Goal: Transaction & Acquisition: Obtain resource

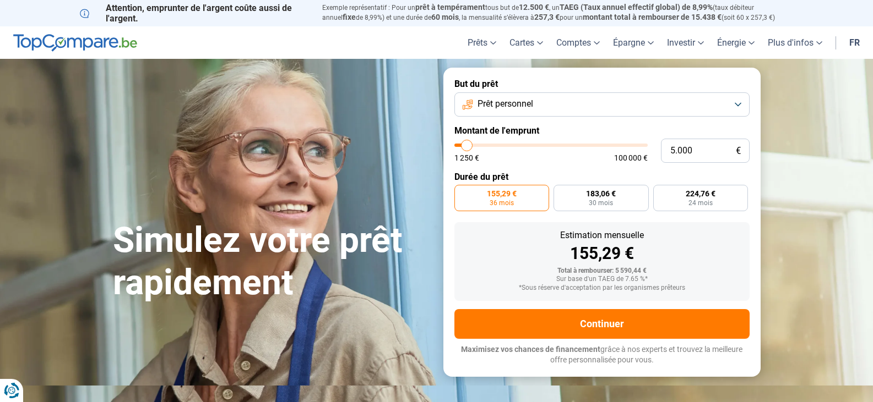
click at [479, 199] on label "155,29 € 36 mois" at bounding box center [501, 198] width 95 height 26
click at [461, 192] on input "155,29 € 36 mois" at bounding box center [457, 188] width 7 height 7
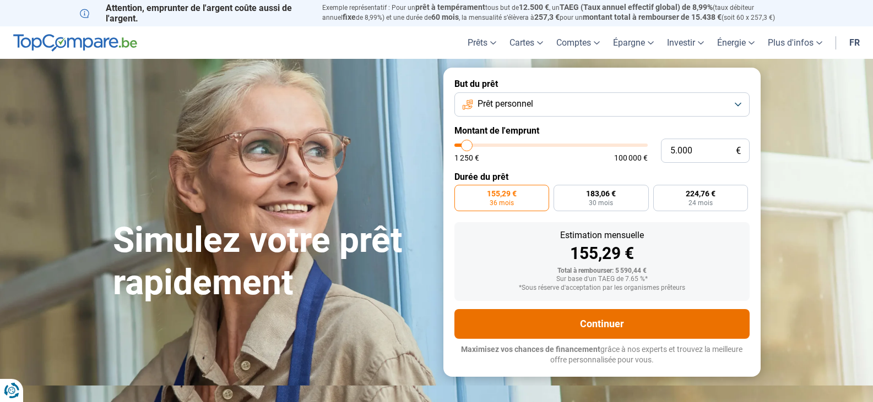
click at [551, 334] on button "Continuer" at bounding box center [601, 324] width 295 height 30
click at [600, 322] on button "Continuer" at bounding box center [601, 324] width 295 height 30
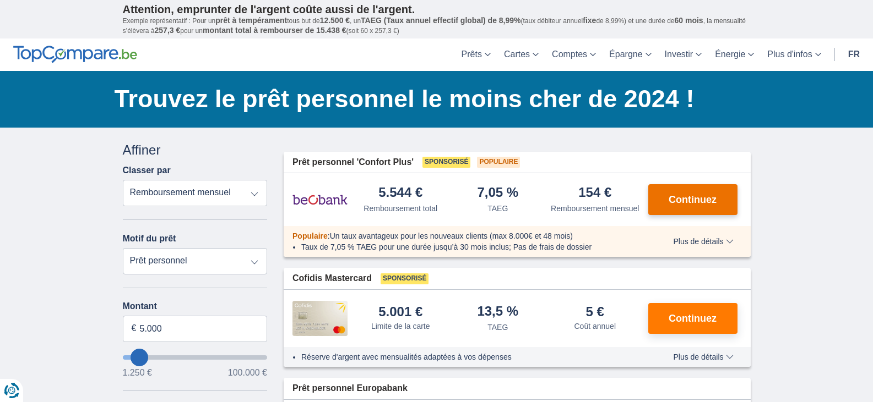
click at [690, 208] on button "Continuez" at bounding box center [692, 199] width 89 height 31
